Goal: Transaction & Acquisition: Purchase product/service

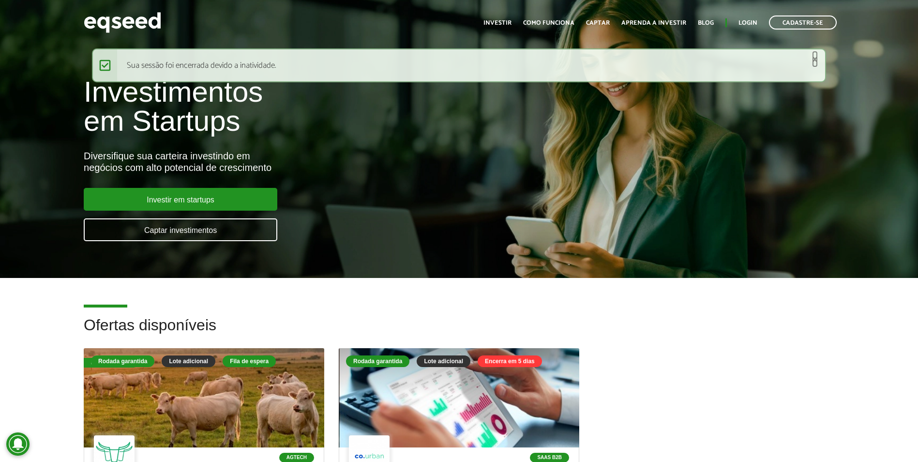
click at [816, 59] on link "×" at bounding box center [815, 59] width 6 height 10
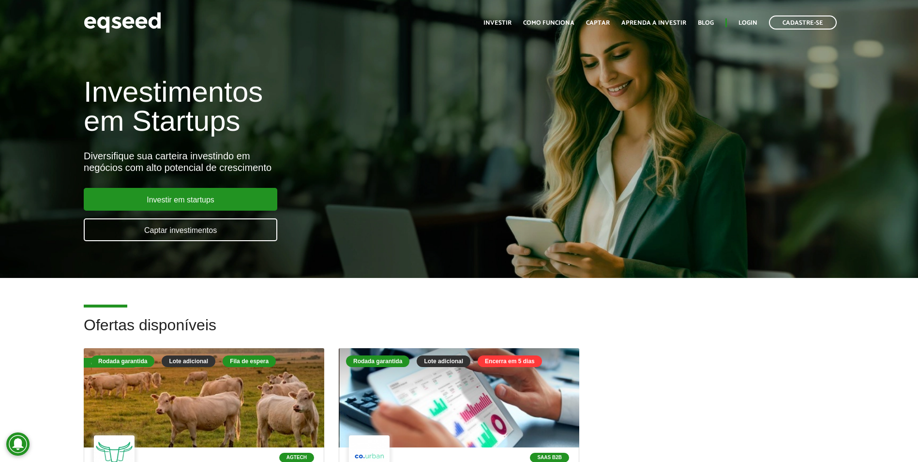
click at [742, 17] on ul "Início Investir Como funciona Captar Aprenda a investir Blog Login Cadastre-se" at bounding box center [660, 22] width 363 height 14
click at [741, 20] on link "Login" at bounding box center [748, 23] width 19 height 6
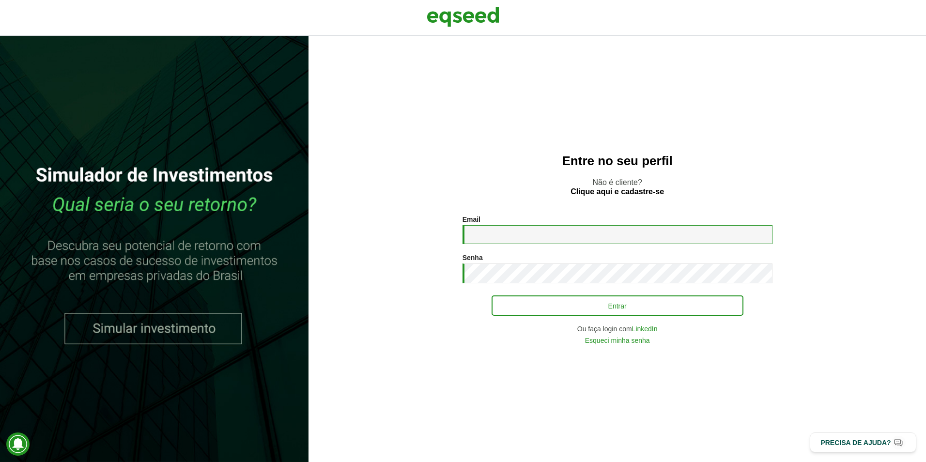
type input "**********"
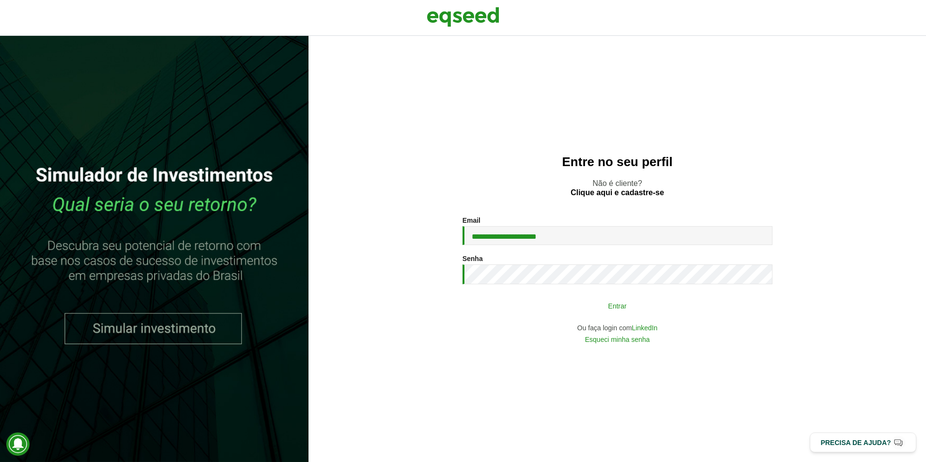
click at [587, 315] on button "Entrar" at bounding box center [617, 305] width 252 height 18
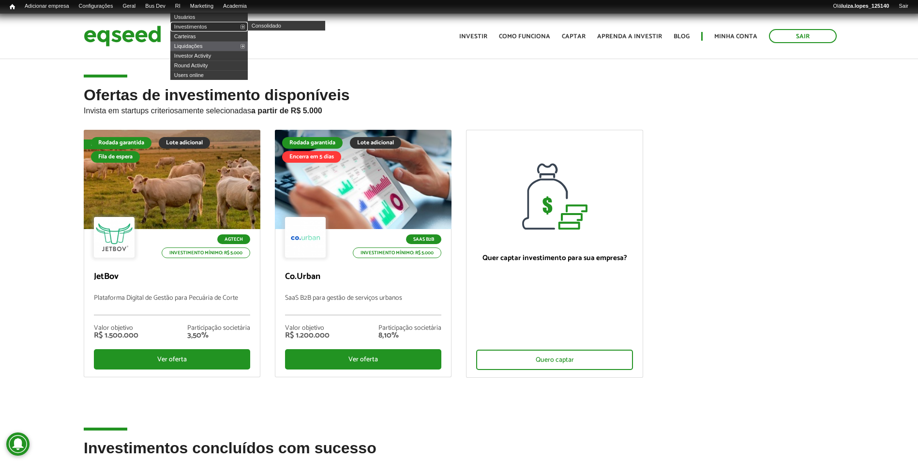
click at [204, 28] on link "Investimentos" at bounding box center [208, 27] width 77 height 10
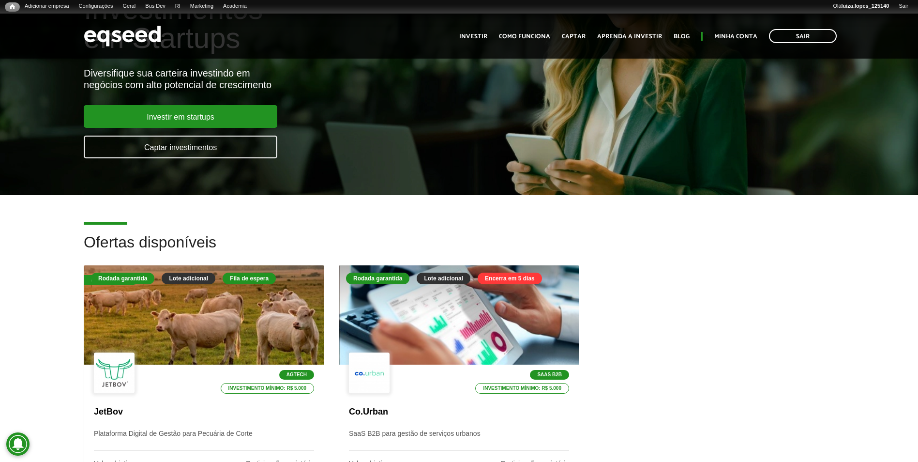
scroll to position [145, 0]
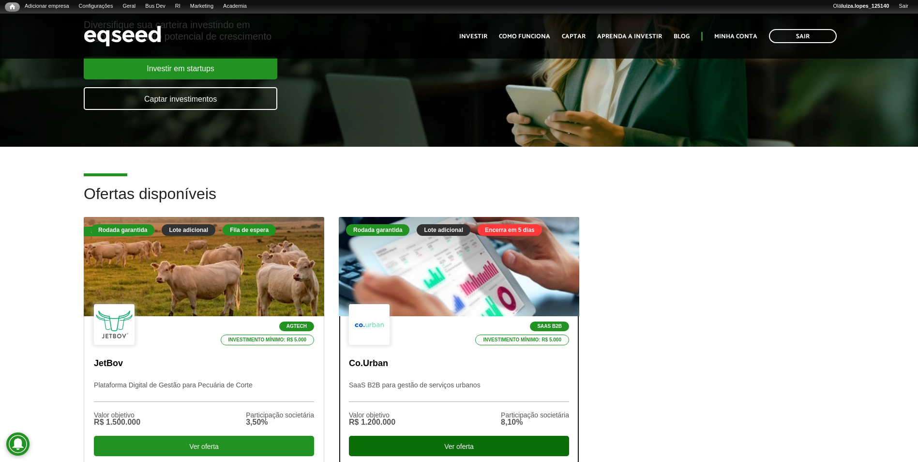
click at [504, 445] on div "Ver oferta" at bounding box center [459, 446] width 220 height 20
